Goal: Complete application form

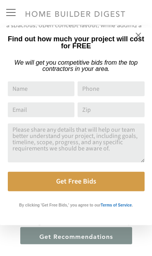
scroll to position [1418, 0]
click at [137, 39] on icon at bounding box center [138, 35] width 9 height 9
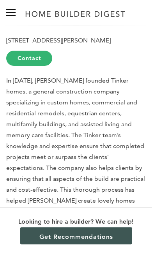
scroll to position [2971, 0]
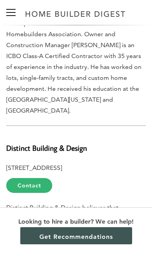
scroll to position [767, 0]
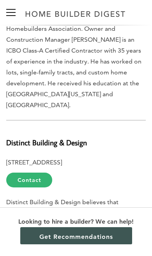
click at [30, 172] on link "Contact" at bounding box center [29, 179] width 46 height 15
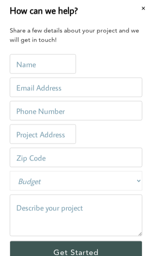
scroll to position [0, 0]
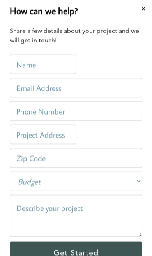
click at [56, 54] on input "text" at bounding box center [43, 63] width 66 height 19
type input "[PERSON_NAME]"
type input "[EMAIL_ADDRESS][DOMAIN_NAME]"
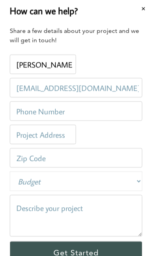
type input "5165472335"
type input "[STREET_ADDRESS]"
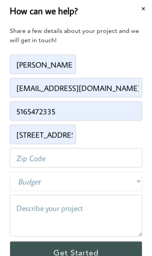
type input "80229"
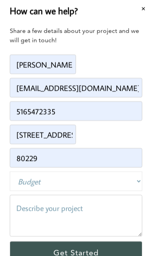
click at [133, 171] on select "Budget Less than $100,000 $100,000-$250,000 $250,000-$500,000 $500,000-$1 Milli…" at bounding box center [76, 180] width 132 height 19
select select "50000-100000"
click at [86, 197] on textarea at bounding box center [76, 216] width 132 height 42
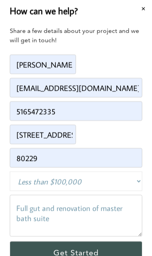
click at [69, 198] on textarea "Full gut and renovation of master bath suite" at bounding box center [76, 216] width 132 height 42
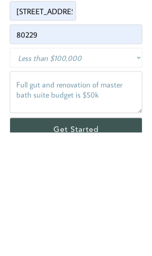
type textarea "Full gut and renovation of master bath suite budget is $50k"
click at [66, 241] on input "Get Started" at bounding box center [76, 252] width 132 height 23
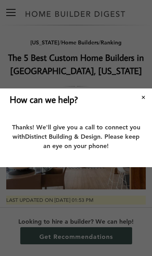
scroll to position [0, 0]
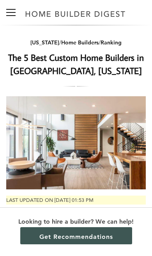
click at [139, 98] on img at bounding box center [75, 142] width 139 height 93
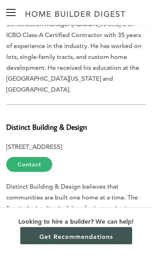
scroll to position [783, 0]
click at [28, 157] on link "Contact" at bounding box center [29, 164] width 46 height 15
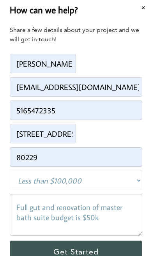
scroll to position [0, 0]
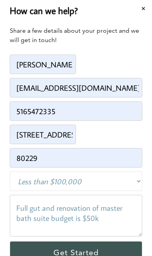
click at [130, 53] on div "Name: [PERSON_NAME]" at bounding box center [76, 64] width 132 height 23
